Goal: Information Seeking & Learning: Find specific fact

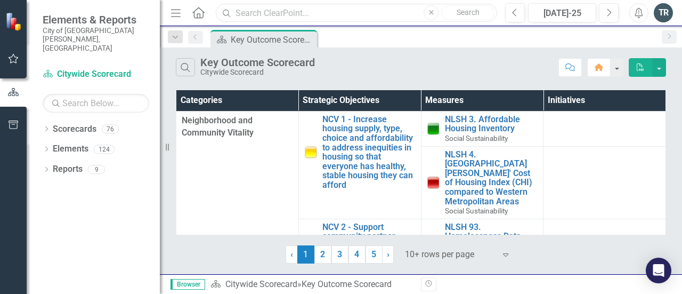
click at [290, 10] on input "text" at bounding box center [356, 13] width 281 height 19
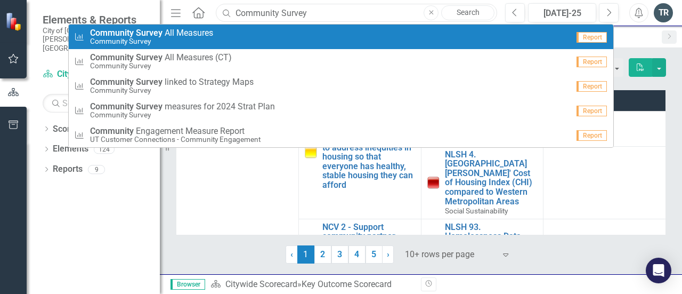
type input "Community Survey"
click at [178, 36] on span "Community Survey A l l M e a s u r e s" at bounding box center [151, 33] width 123 height 10
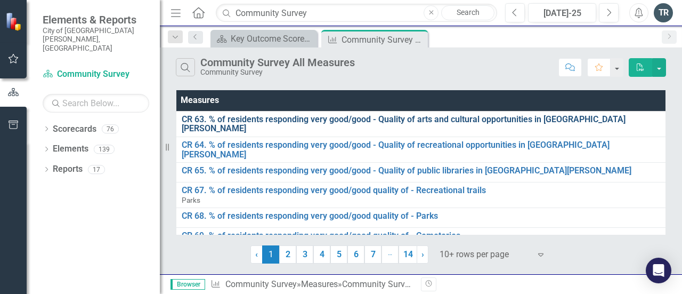
click at [346, 115] on link "CR 63. % of residents responding very good/good - Quality of arts and cultural …" at bounding box center [421, 124] width 478 height 19
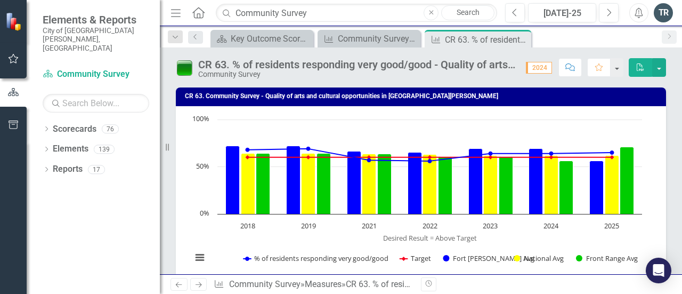
click at [466, 14] on link "Search" at bounding box center [467, 12] width 53 height 15
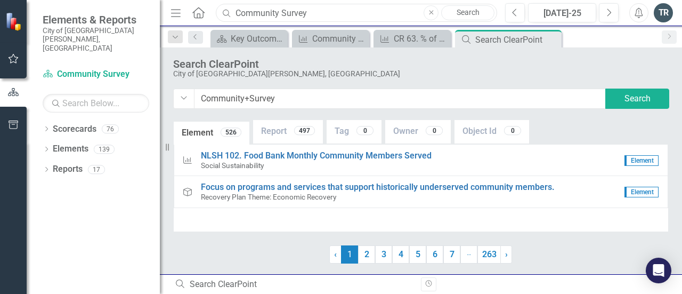
click at [320, 16] on input "Community Survey" at bounding box center [356, 13] width 281 height 19
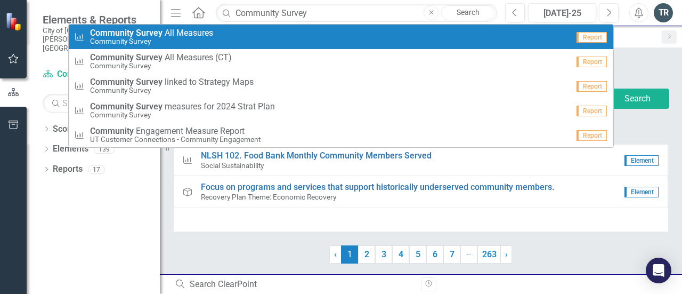
click at [196, 34] on span "Community Survey A l l M e a s u r e s" at bounding box center [151, 33] width 123 height 10
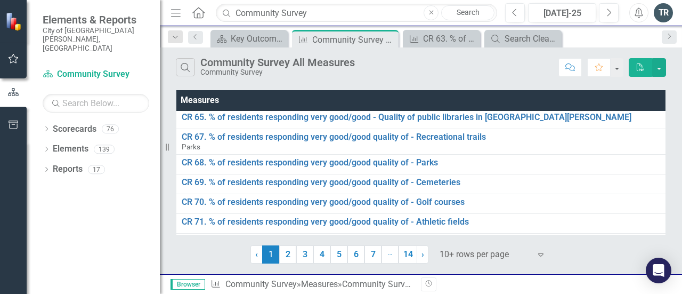
scroll to position [99, 0]
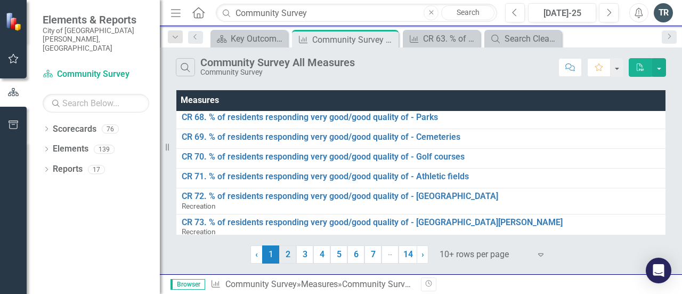
click at [286, 254] on link "2" at bounding box center [287, 254] width 17 height 18
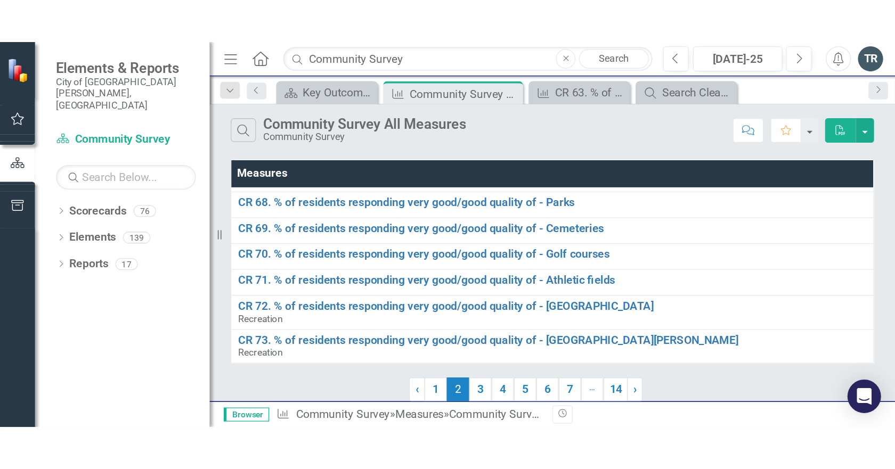
scroll to position [0, 0]
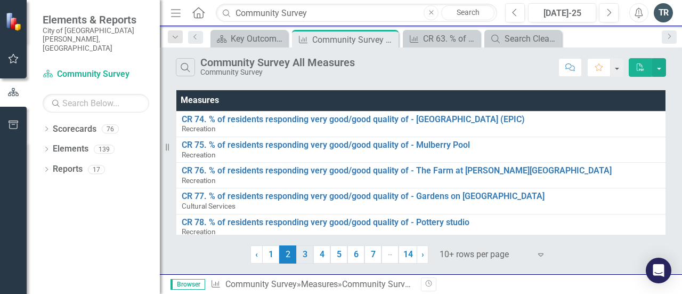
click at [306, 253] on link "3" at bounding box center [304, 254] width 17 height 18
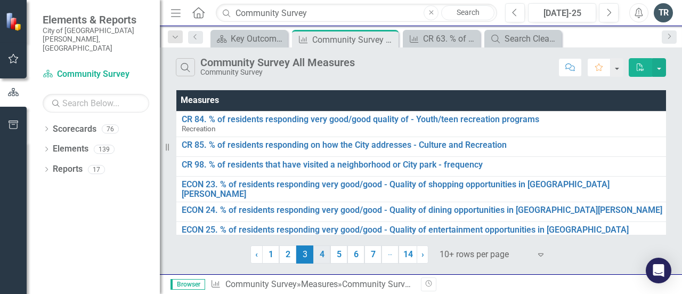
click at [319, 252] on link "4" at bounding box center [321, 254] width 17 height 18
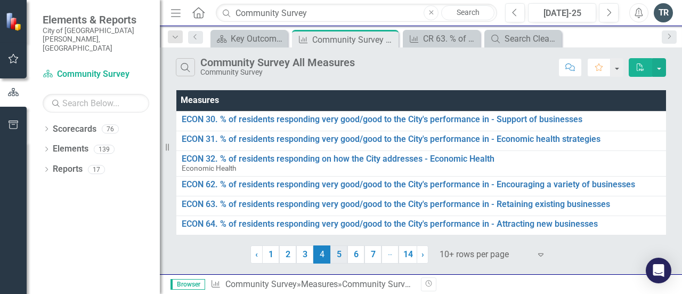
click at [337, 253] on link "5" at bounding box center [338, 254] width 17 height 18
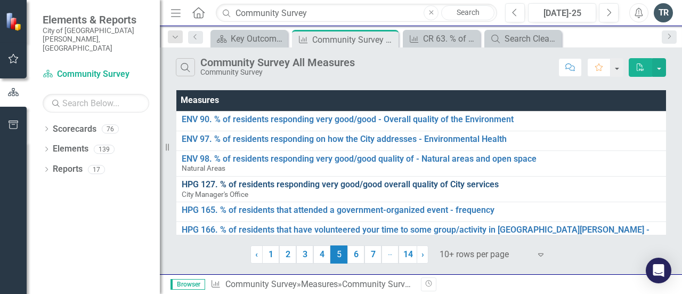
click at [318, 184] on link "HPG 127. % of residents responding very good/good overall quality of City servi…" at bounding box center [427, 185] width 490 height 10
